Goal: Information Seeking & Learning: Understand process/instructions

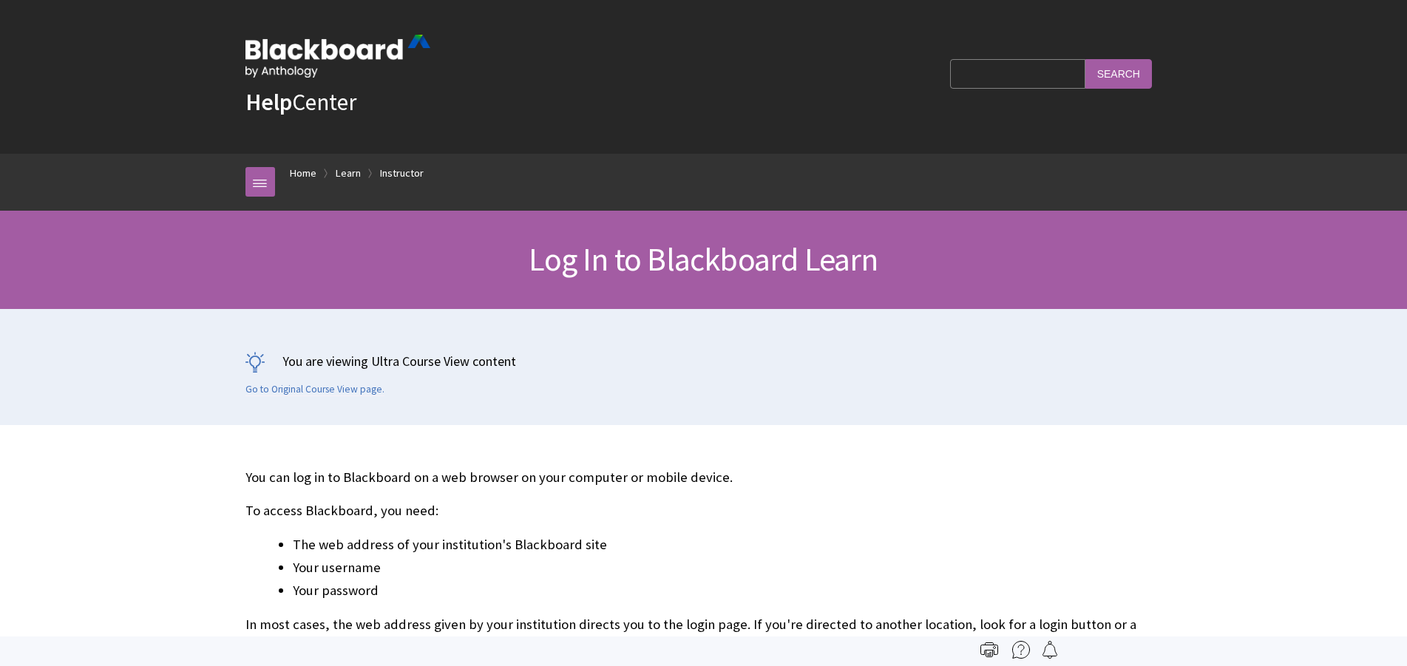
scroll to position [1693, 0]
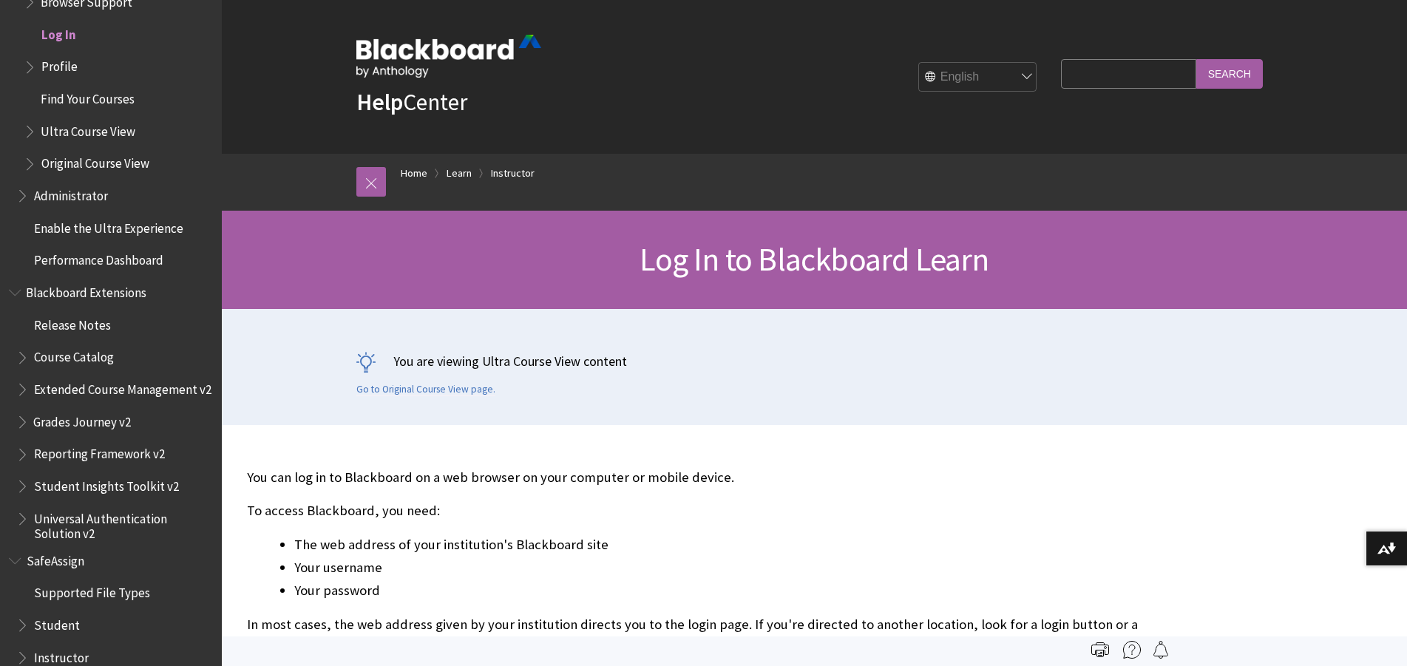
click at [435, 50] on img at bounding box center [448, 56] width 185 height 43
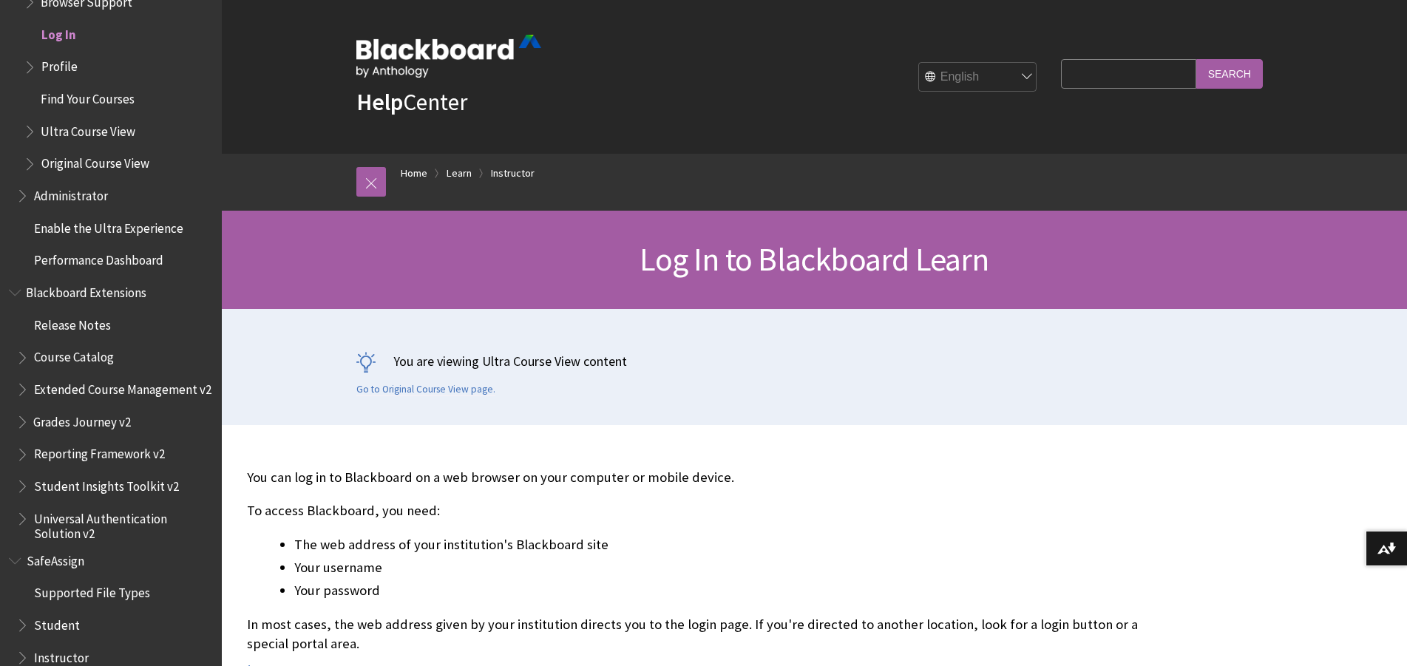
scroll to position [74, 0]
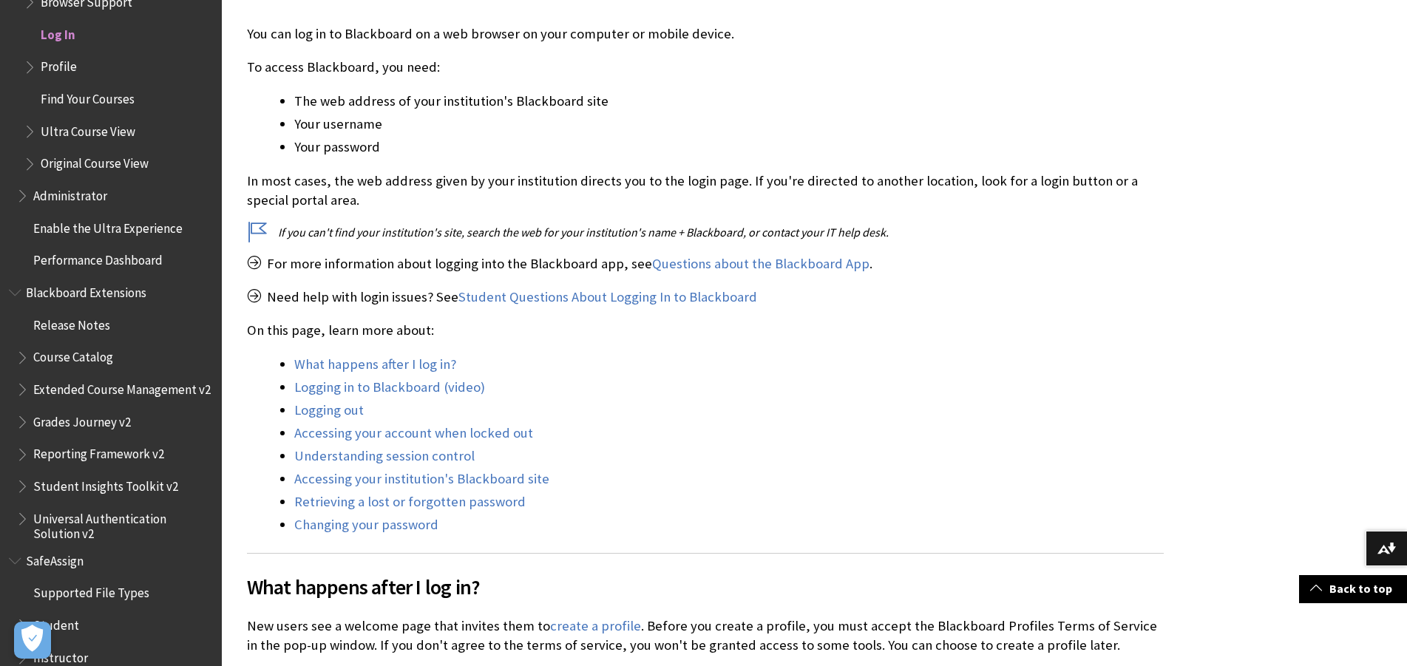
scroll to position [518, 0]
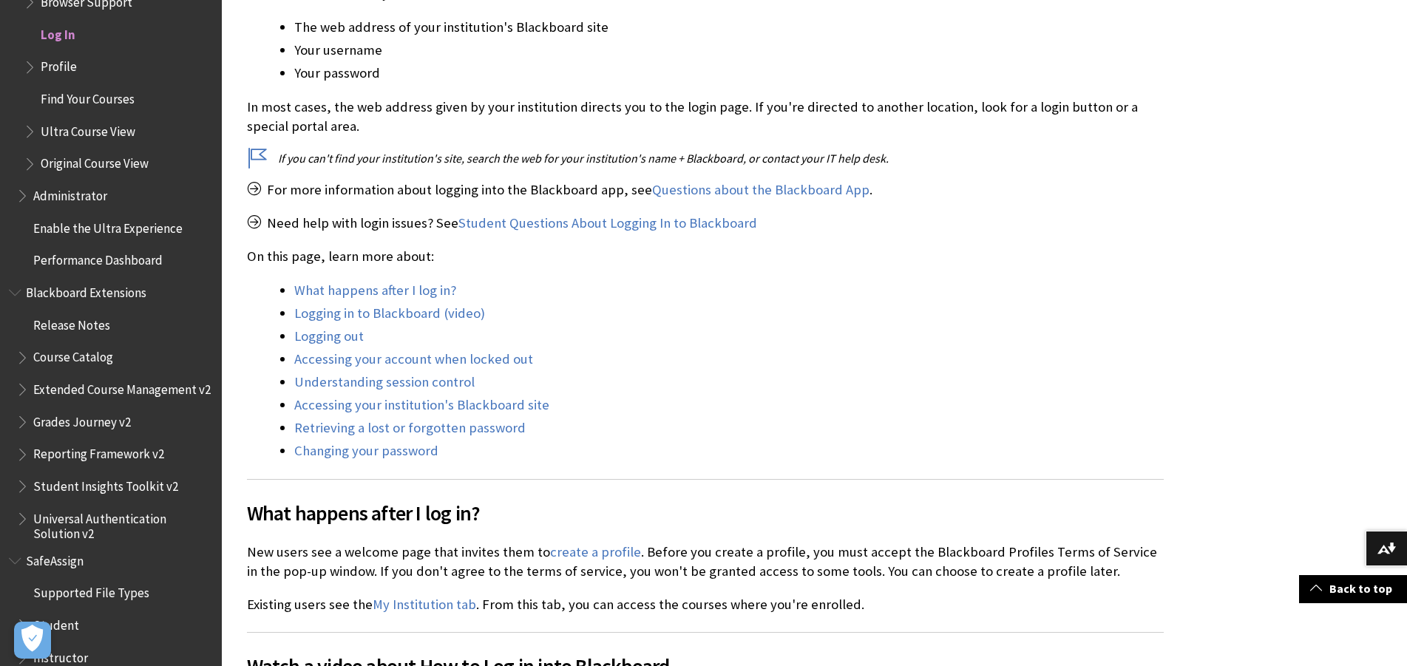
click at [334, 323] on li "Logging in to Blackboard (video)" at bounding box center [729, 313] width 870 height 21
click at [335, 320] on link "Logging in to Blackboard (video)" at bounding box center [389, 314] width 191 height 18
click at [404, 318] on link "Logging in to Blackboard (video)" at bounding box center [389, 314] width 191 height 18
click at [405, 317] on link "Logging in to Blackboard (video)" at bounding box center [389, 314] width 191 height 18
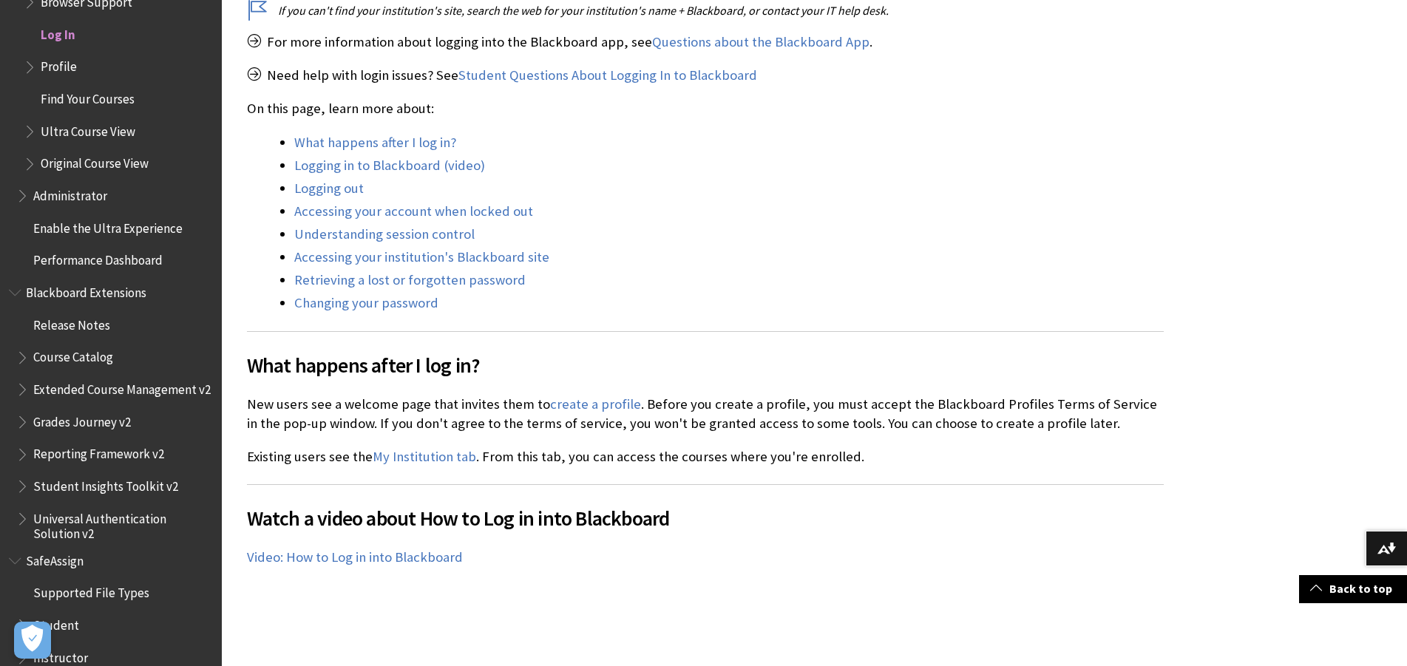
scroll to position [961, 0]
